Goal: Task Accomplishment & Management: Complete application form

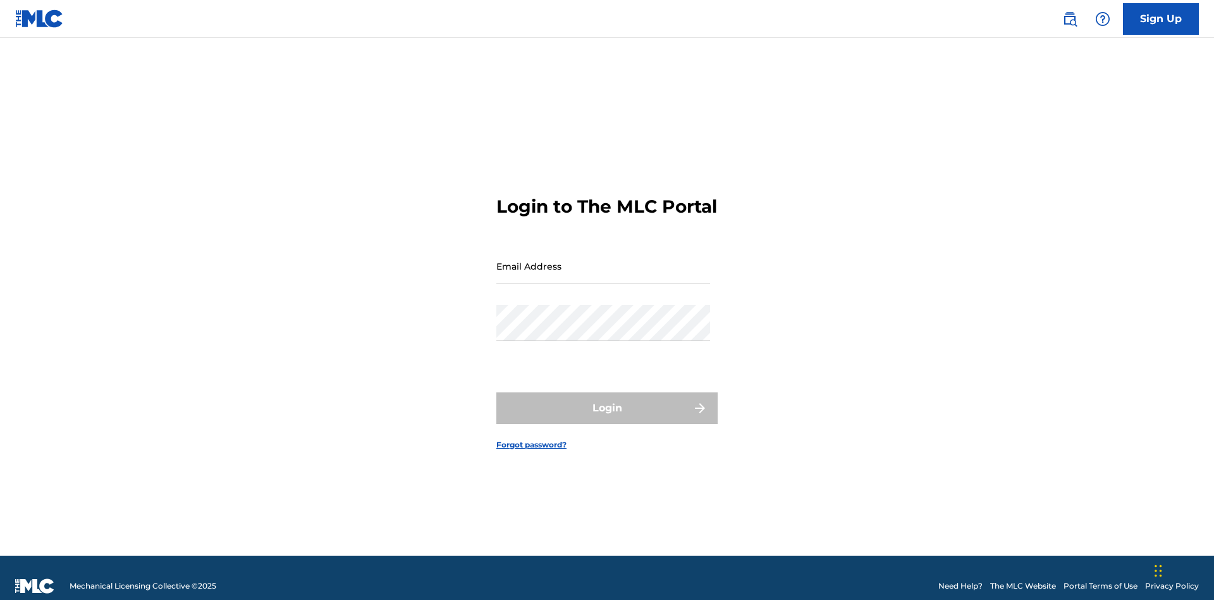
scroll to position [16, 0]
click at [1161, 18] on link "Sign Up" at bounding box center [1161, 19] width 76 height 32
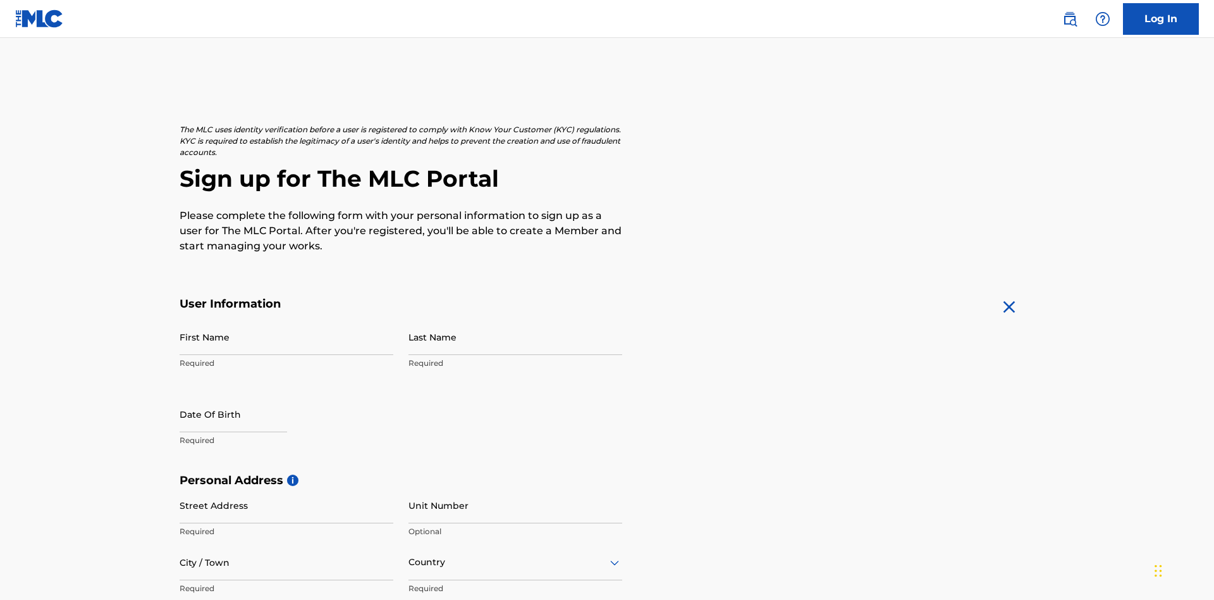
click at [286, 319] on input "First Name" at bounding box center [287, 337] width 214 height 36
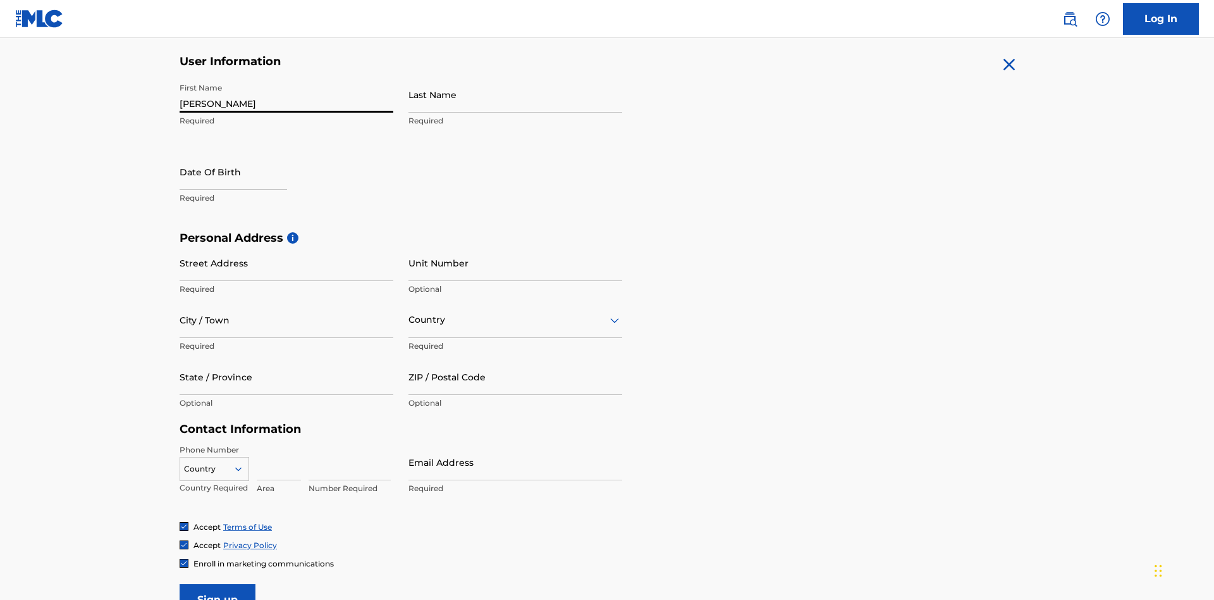
type input "[PERSON_NAME]"
click at [515, 94] on input "Last Name" at bounding box center [516, 95] width 214 height 36
type input "Ribble"
click at [243, 154] on input "text" at bounding box center [234, 172] width 108 height 36
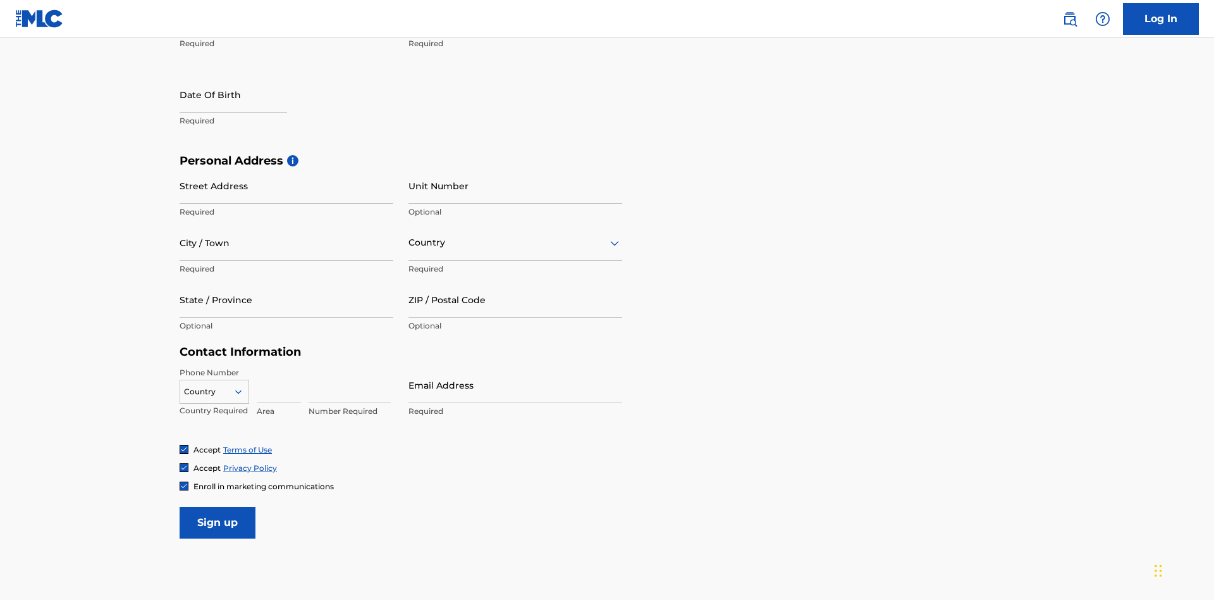
select select "7"
select select "2025"
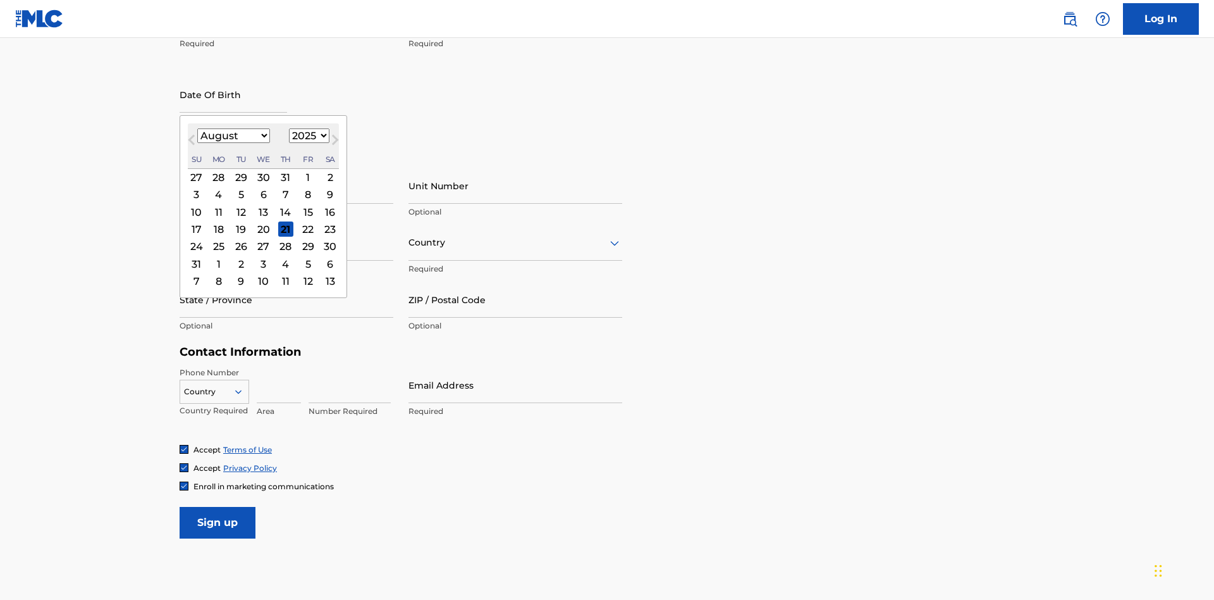
click at [233, 135] on select "January February March April May June July August September October November De…" at bounding box center [233, 135] width 73 height 15
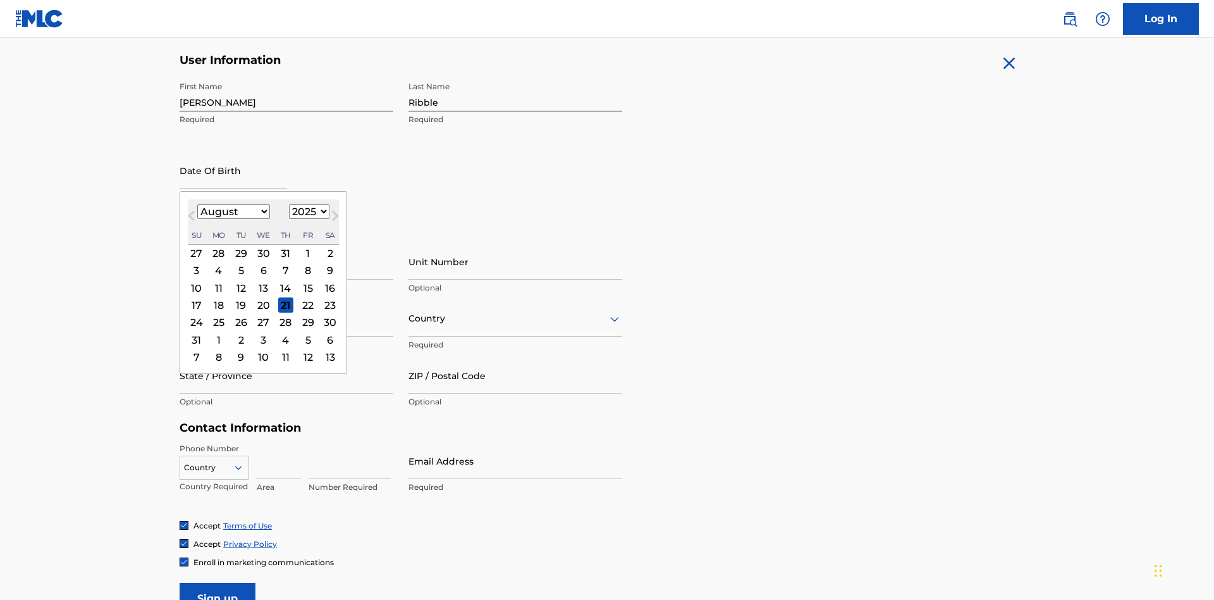
select select "0"
click at [307, 211] on select "1900 1901 1902 1903 1904 1905 1906 1907 1908 1909 1910 1911 1912 1913 1914 1915…" at bounding box center [309, 211] width 40 height 15
select select "1985"
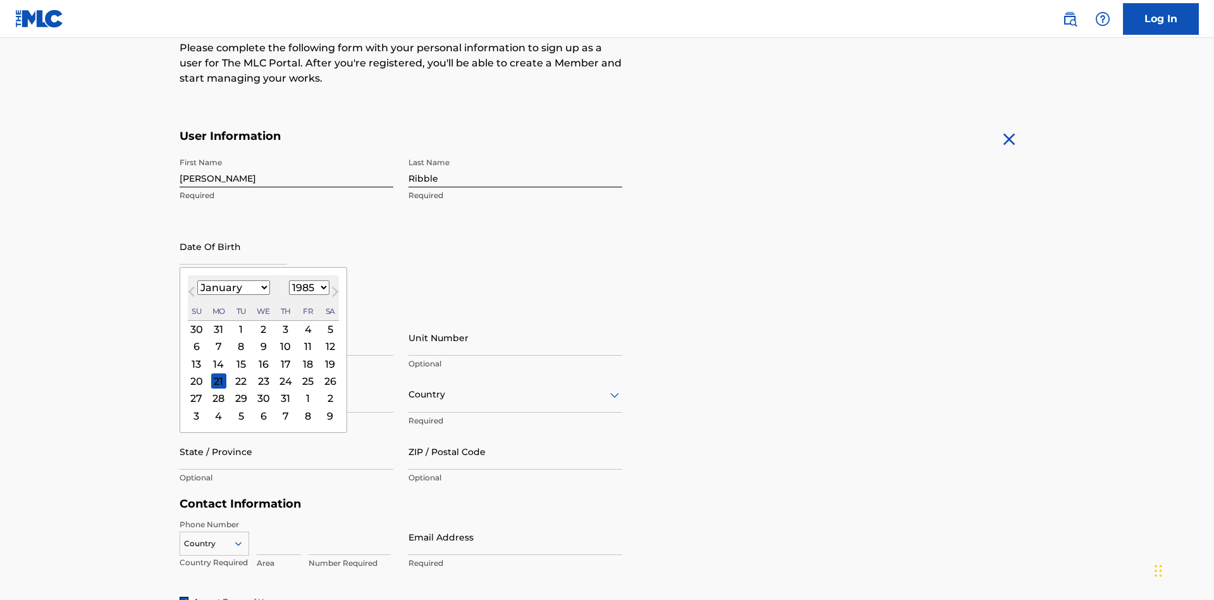
click at [307, 287] on select "1900 1901 1902 1903 1904 1905 1906 1907 1908 1909 1910 1911 1912 1913 1914 1915…" at bounding box center [309, 287] width 40 height 15
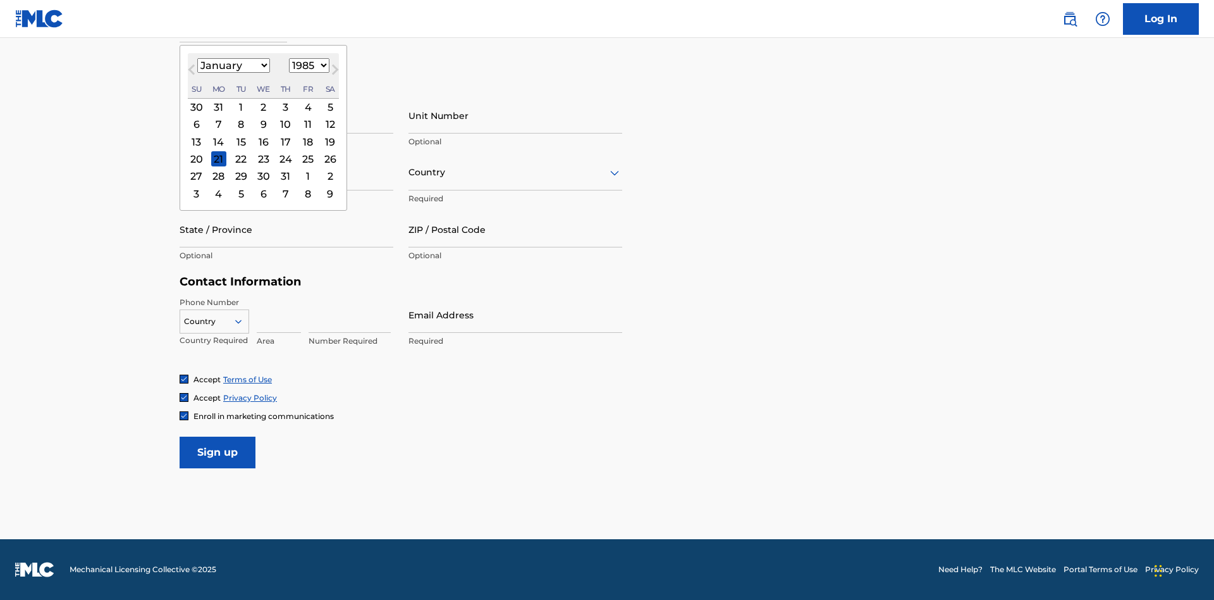
click at [240, 124] on div "8" at bounding box center [240, 124] width 15 height 15
type input "[DATE]"
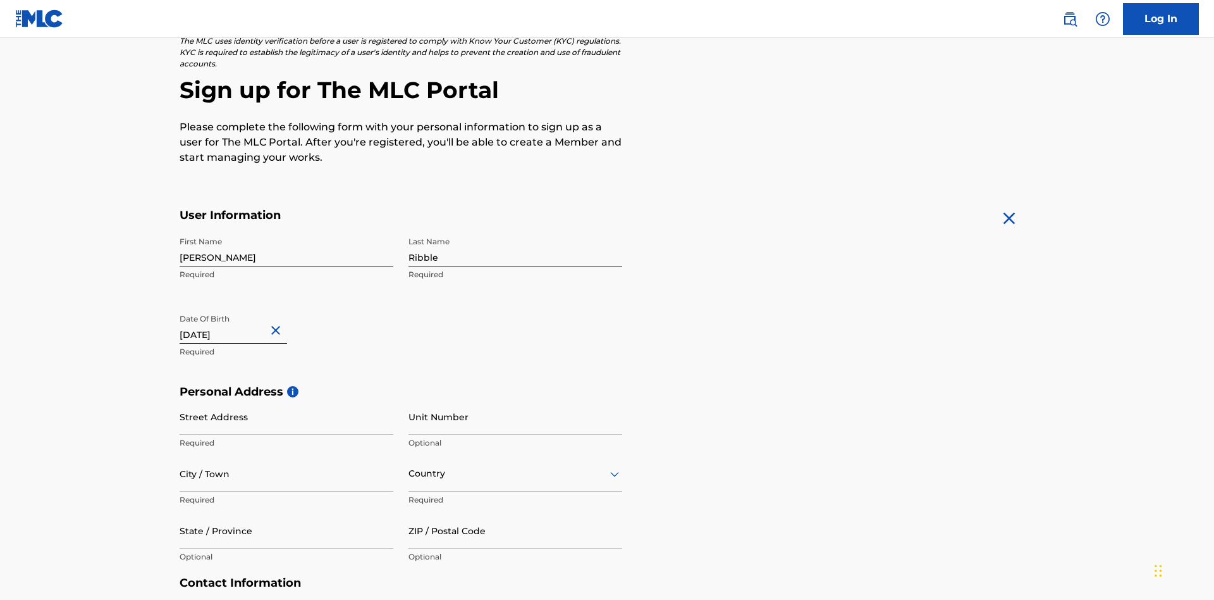
scroll to position [390, 0]
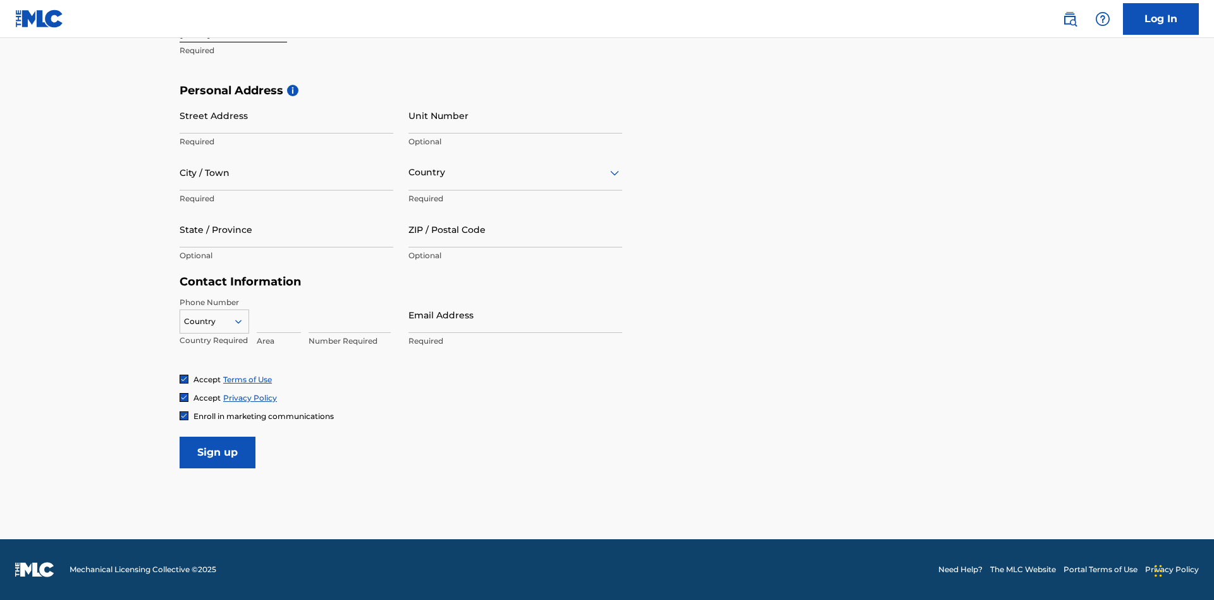
click at [286, 115] on input "Street Address" at bounding box center [287, 115] width 214 height 36
type input "[STREET_ADDRESS]"
click at [286, 172] on input "City / Town" at bounding box center [287, 172] width 214 height 36
type input "[GEOGRAPHIC_DATA]"
click at [409, 172] on input "text" at bounding box center [410, 172] width 3 height 13
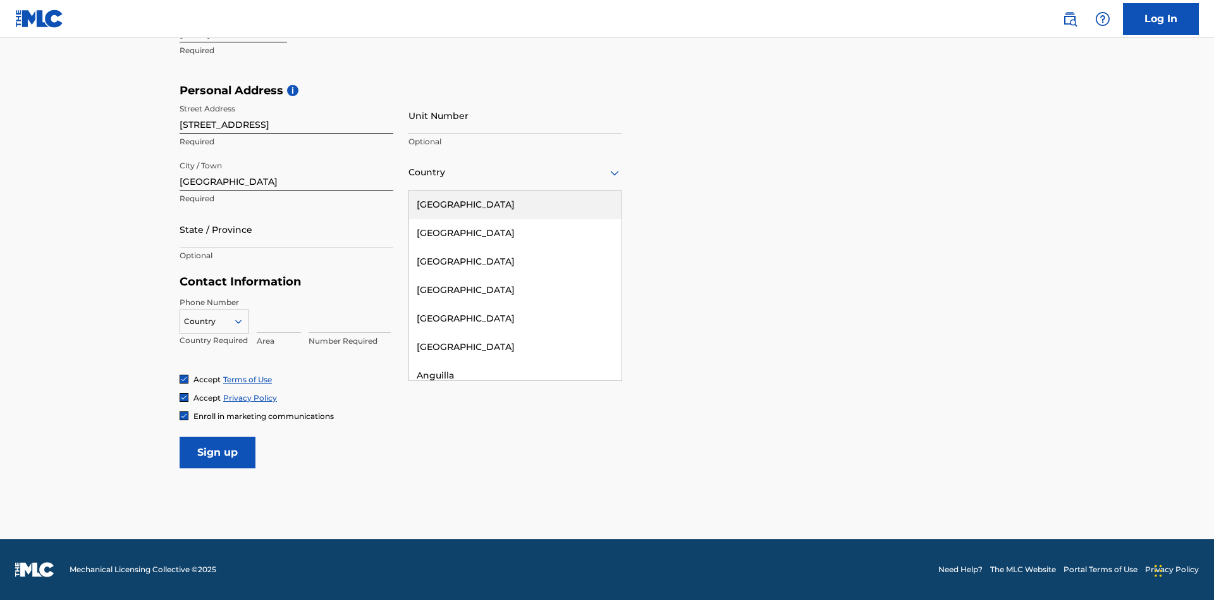
click at [515, 204] on div "[GEOGRAPHIC_DATA]" at bounding box center [515, 204] width 212 height 28
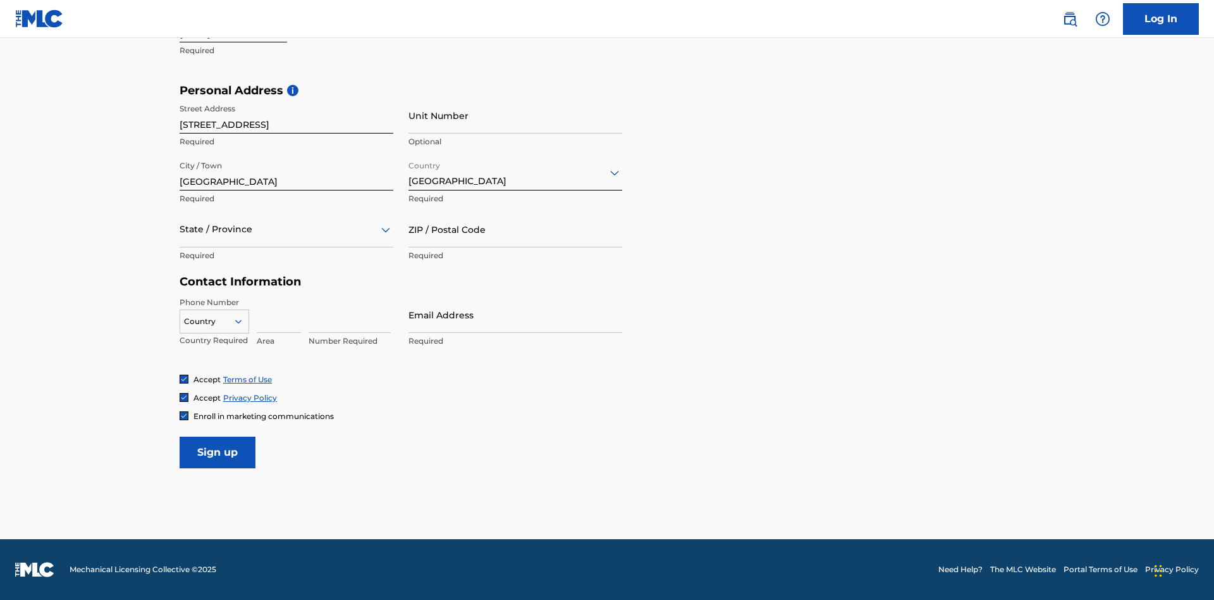
click at [286, 229] on div at bounding box center [287, 229] width 214 height 16
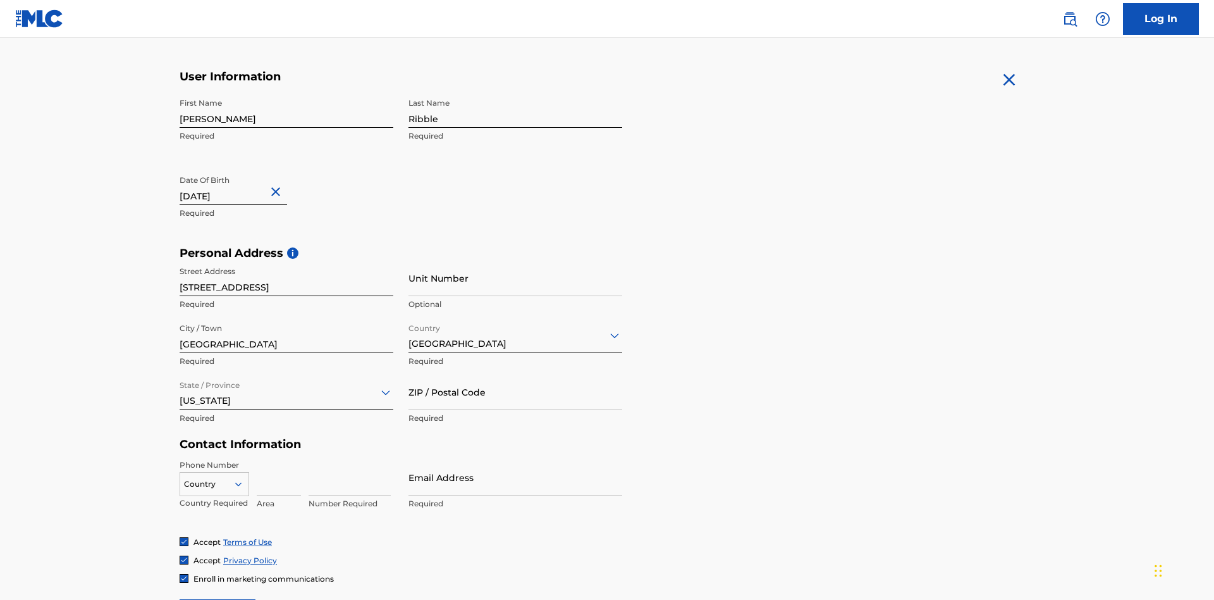
click at [515, 374] on input "ZIP / Postal Code" at bounding box center [516, 392] width 214 height 36
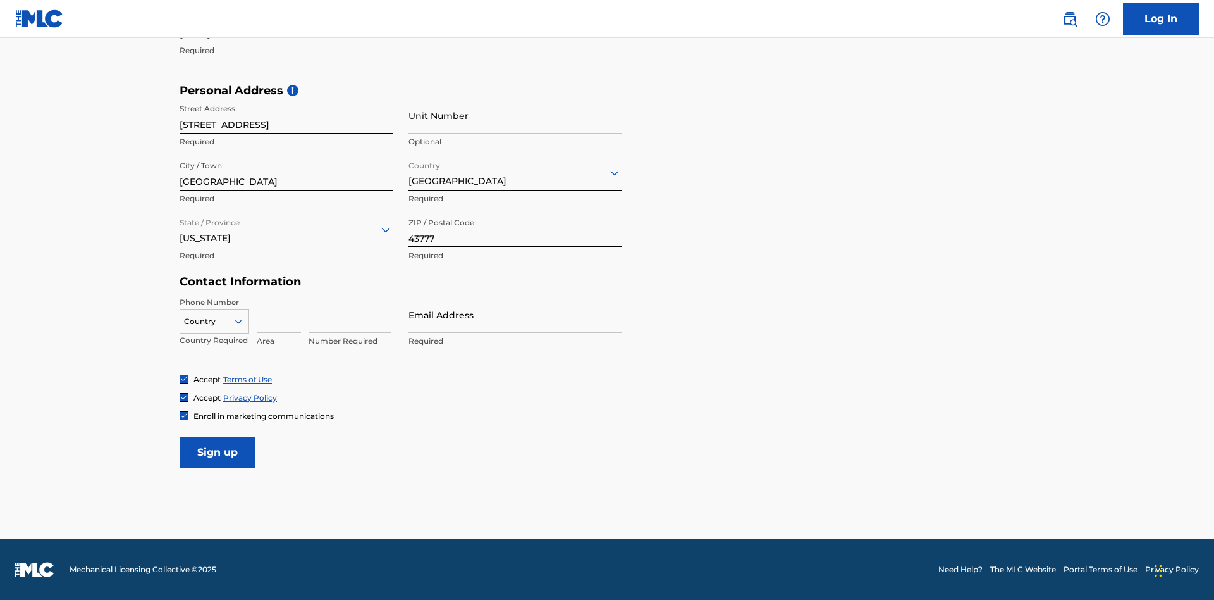
type input "43777"
click at [243, 321] on icon at bounding box center [238, 321] width 11 height 11
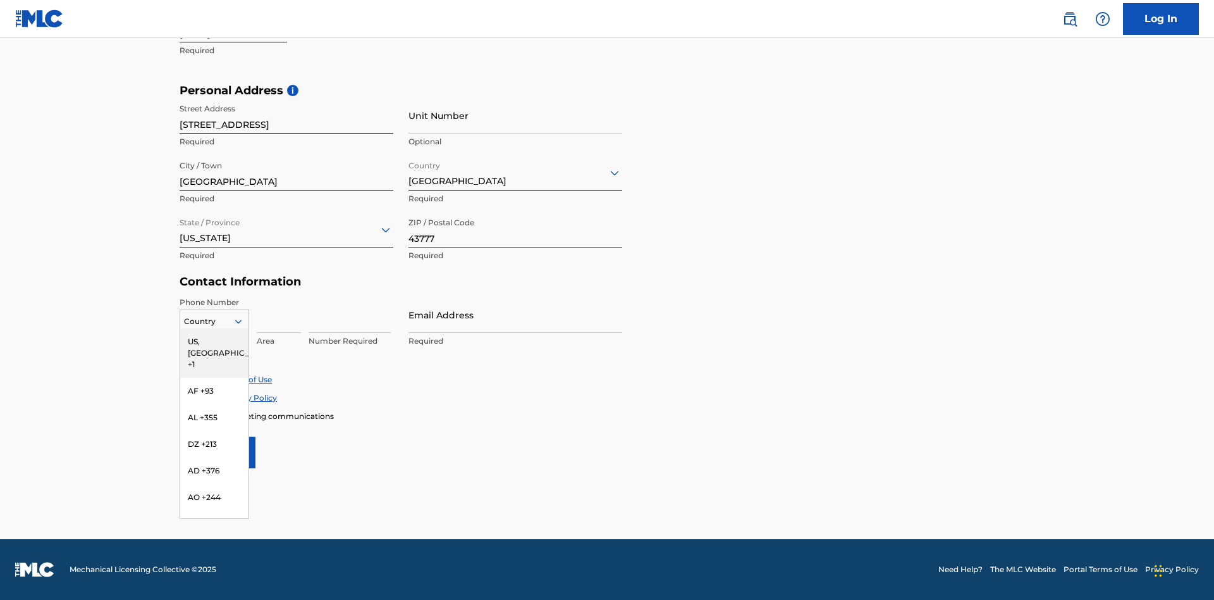
click at [214, 341] on div "US, [GEOGRAPHIC_DATA] +1" at bounding box center [214, 352] width 68 height 49
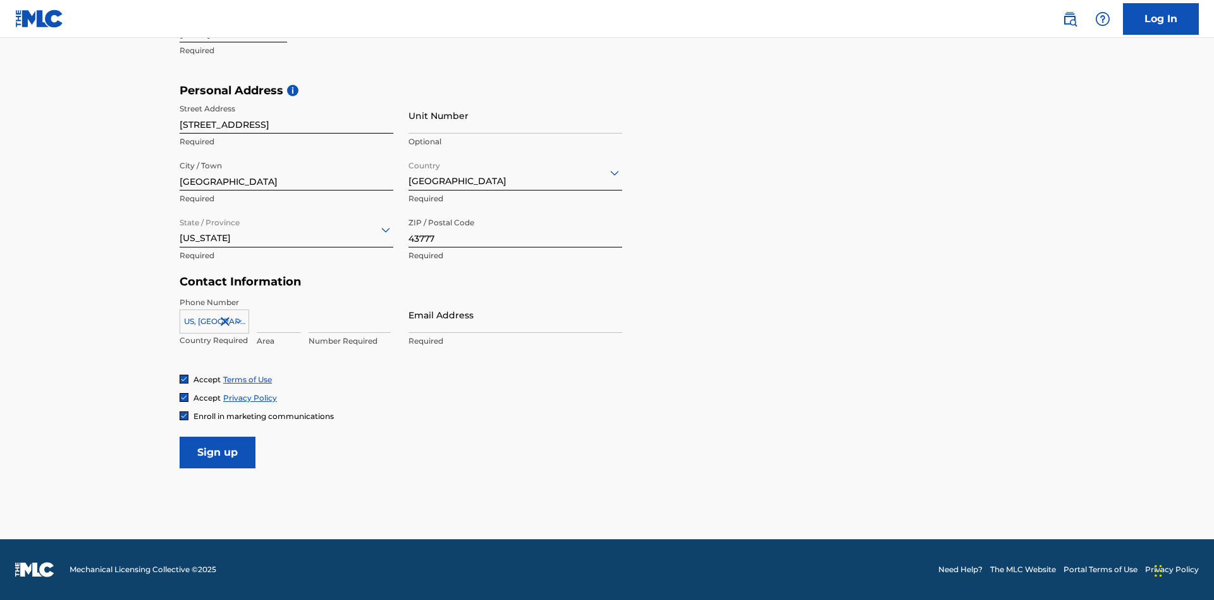
click at [279, 314] on input at bounding box center [279, 315] width 44 height 36
type input "740"
click at [350, 314] on input at bounding box center [350, 315] width 82 height 36
type input "8086351"
click at [515, 314] on input "Email Address" at bounding box center [516, 315] width 214 height 36
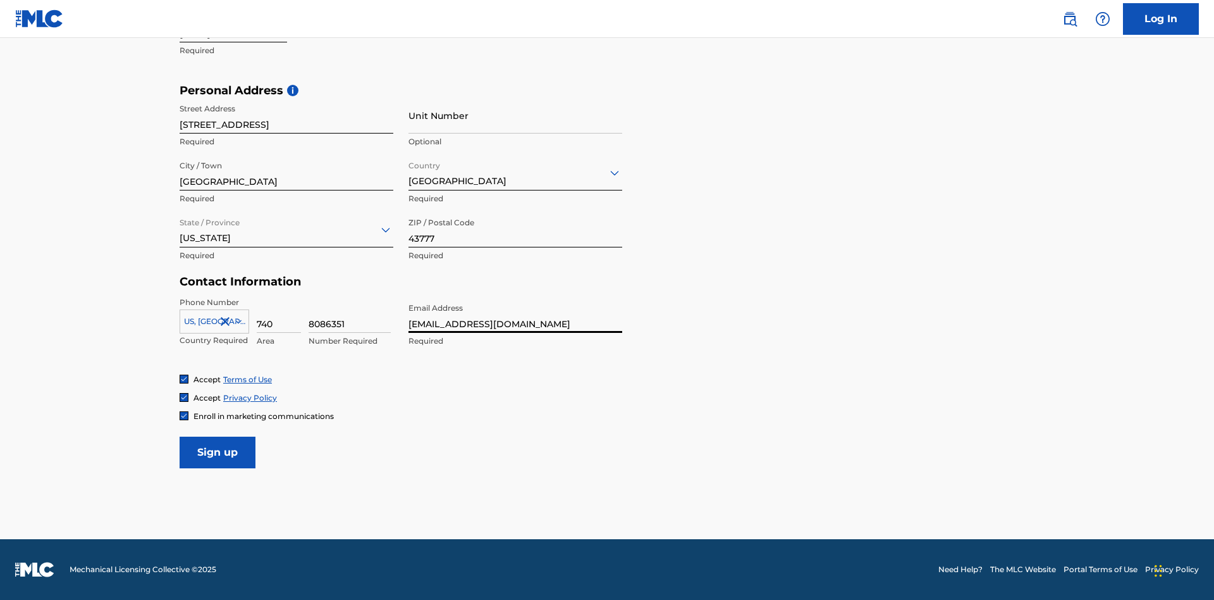
scroll to position [0, 35]
type input "[EMAIL_ADDRESS][DOMAIN_NAME]"
click at [218, 452] on input "Sign up" at bounding box center [218, 452] width 76 height 32
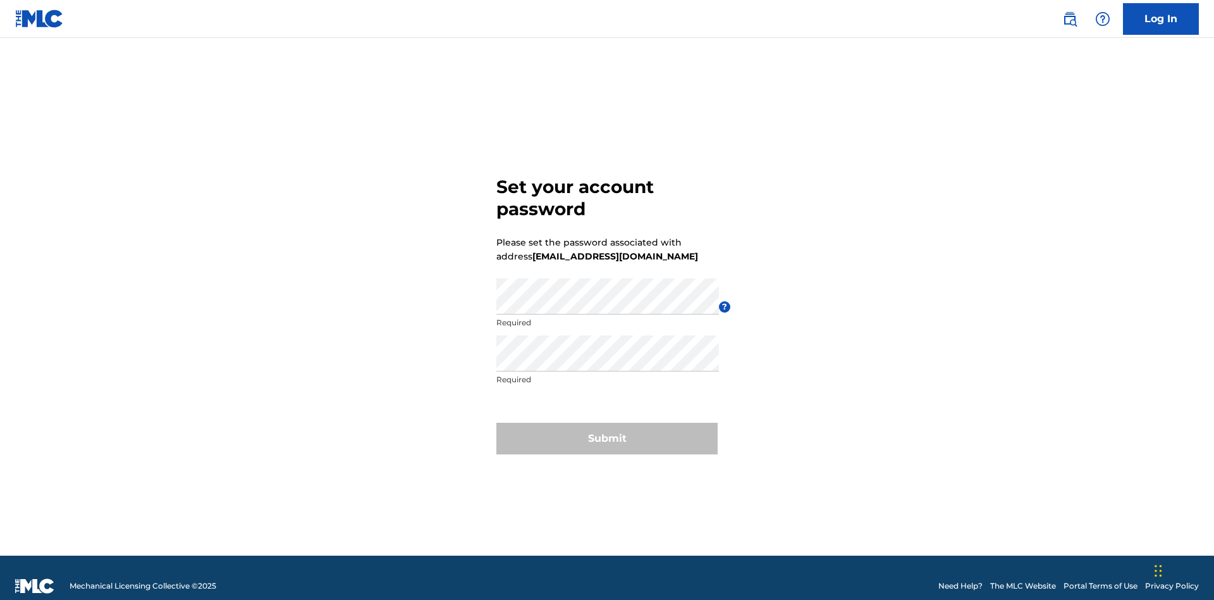
scroll to position [16, 0]
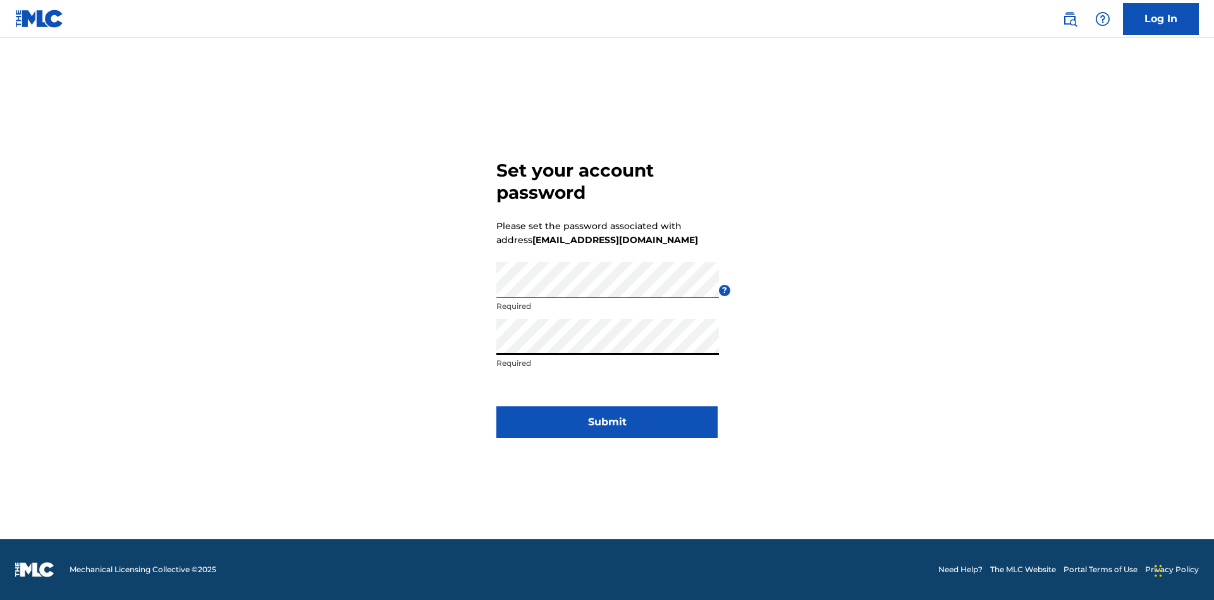
click at [607, 429] on button "Submit" at bounding box center [606, 422] width 221 height 32
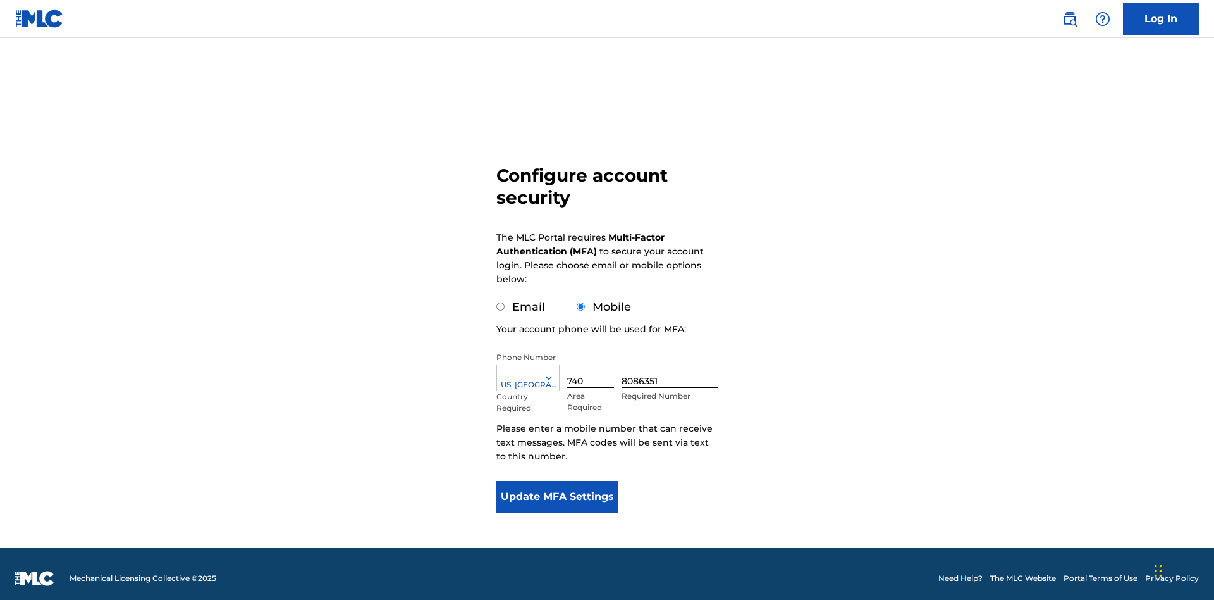
scroll to position [13, 0]
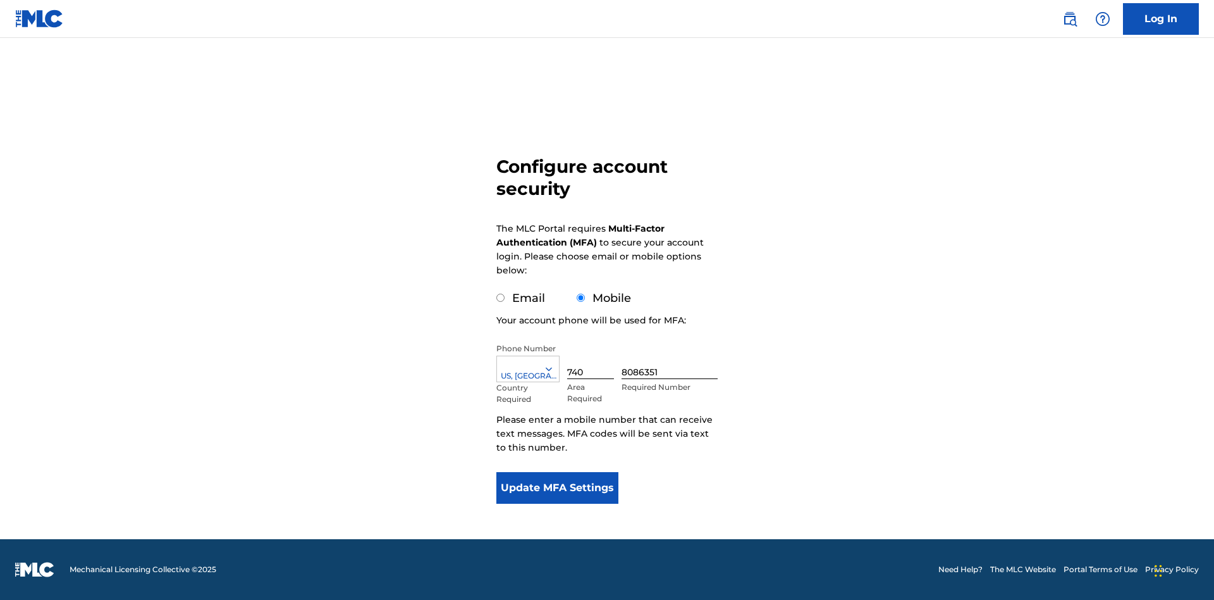
click at [501, 298] on input "Email" at bounding box center [500, 297] width 8 height 8
radio input "true"
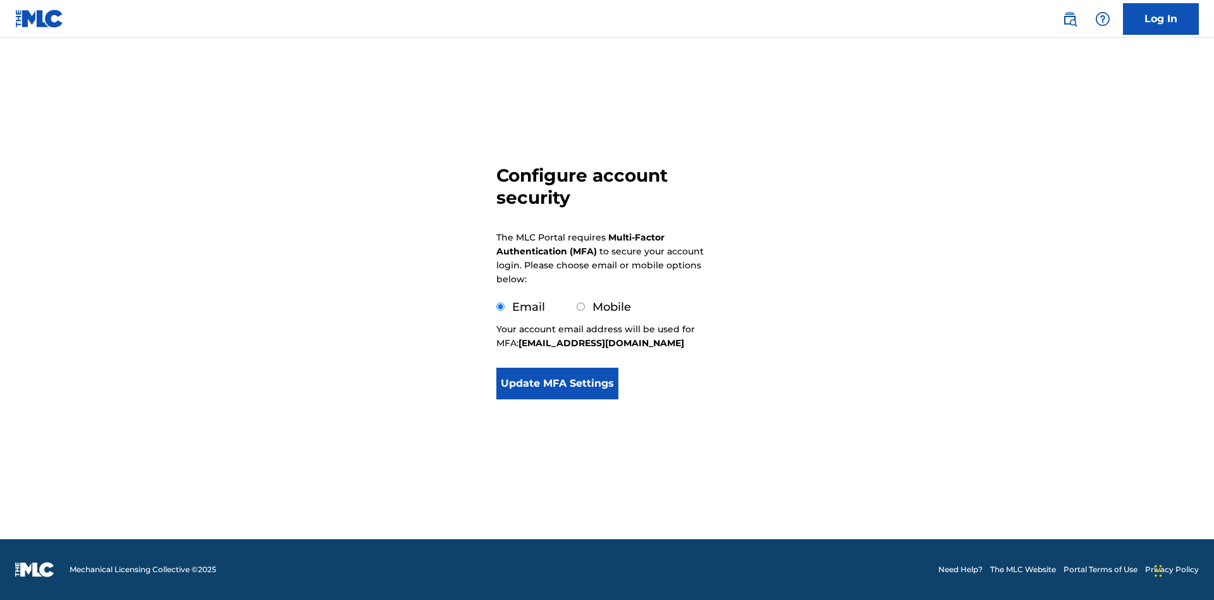
scroll to position [0, 0]
click at [557, 387] on button "Update MFA Settings" at bounding box center [557, 383] width 122 height 32
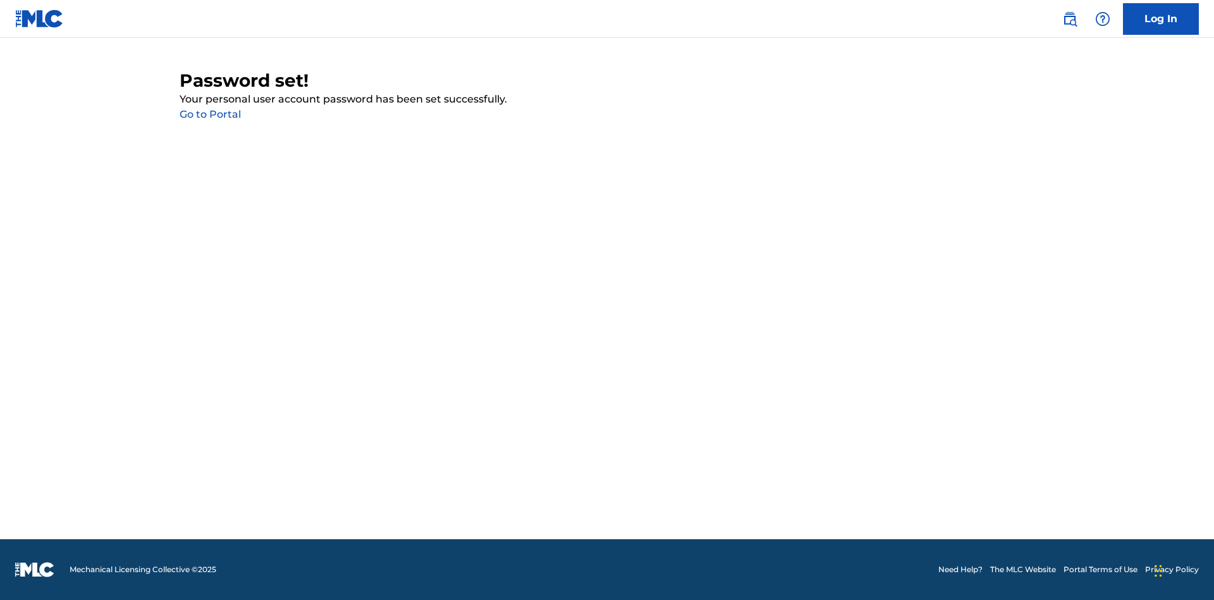
click at [210, 114] on link "Go to Portal" at bounding box center [210, 114] width 61 height 12
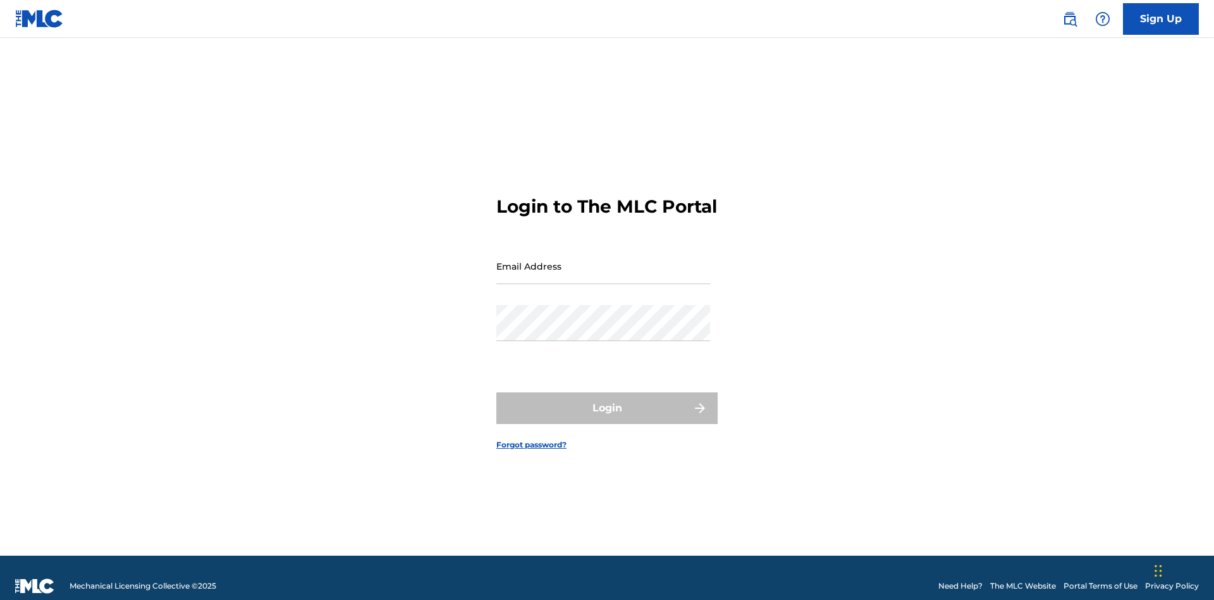
click at [603, 260] on input "Email Address" at bounding box center [603, 266] width 214 height 36
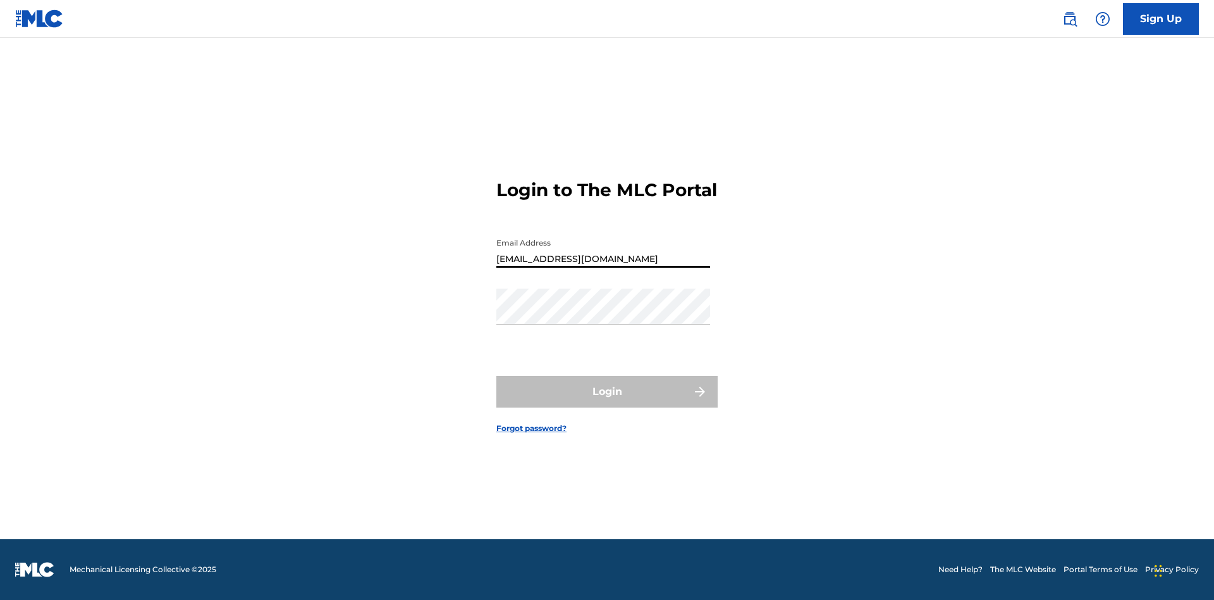
scroll to position [0, 35]
type input "[EMAIL_ADDRESS][DOMAIN_NAME]"
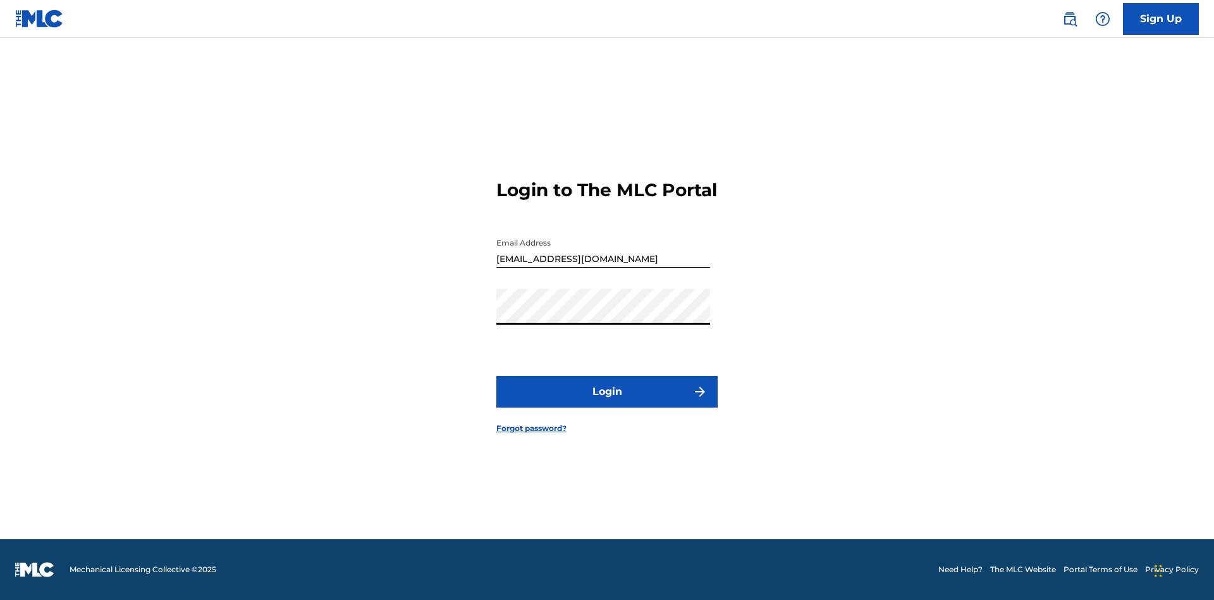
click at [607, 402] on button "Login" at bounding box center [606, 392] width 221 height 32
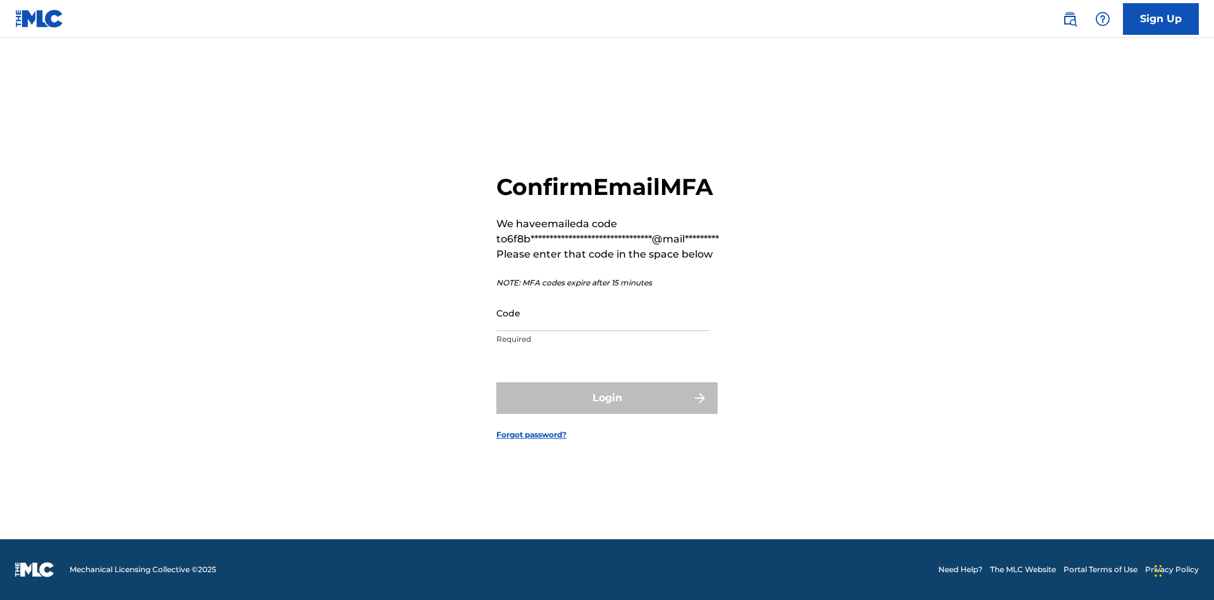
click at [603, 312] on input "Code" at bounding box center [603, 313] width 214 height 36
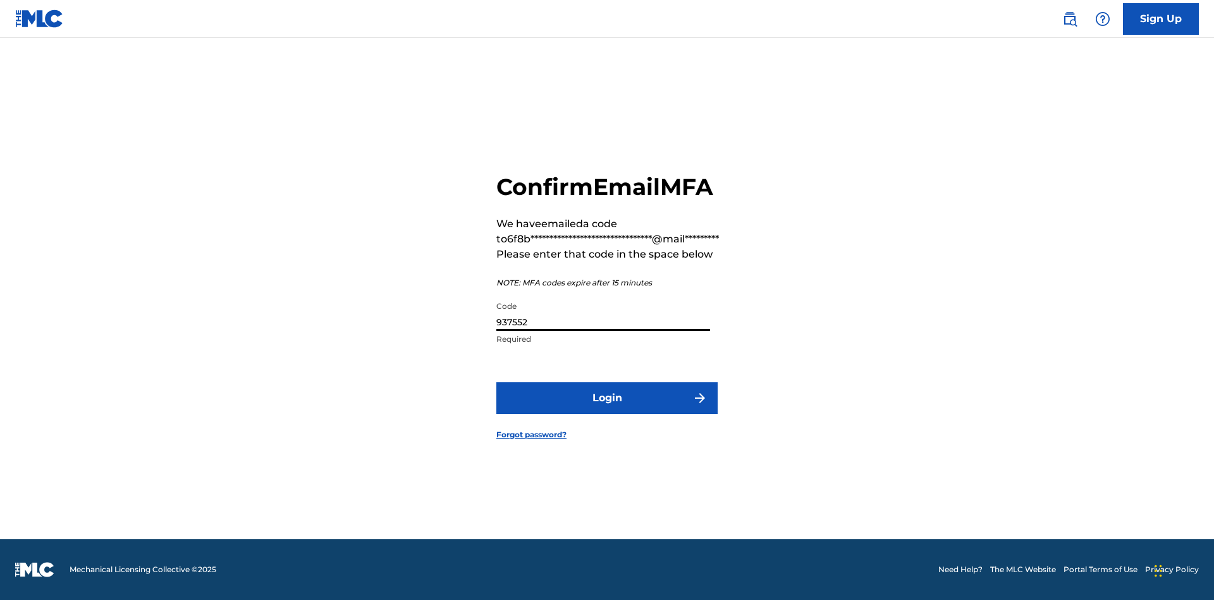
type input "937552"
click at [607, 397] on button "Login" at bounding box center [606, 398] width 221 height 32
